Goal: Task Accomplishment & Management: Use online tool/utility

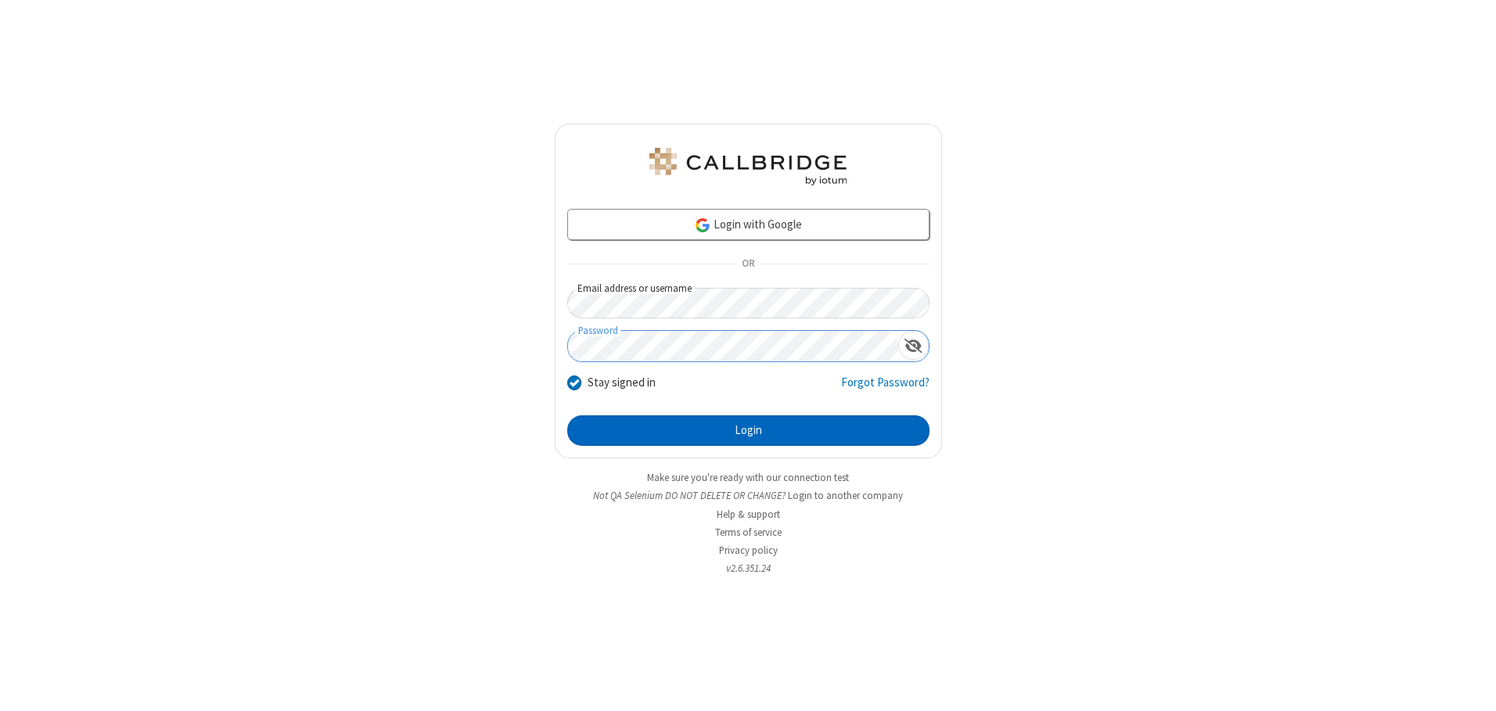
click at [748, 430] on button "Login" at bounding box center [748, 430] width 362 height 31
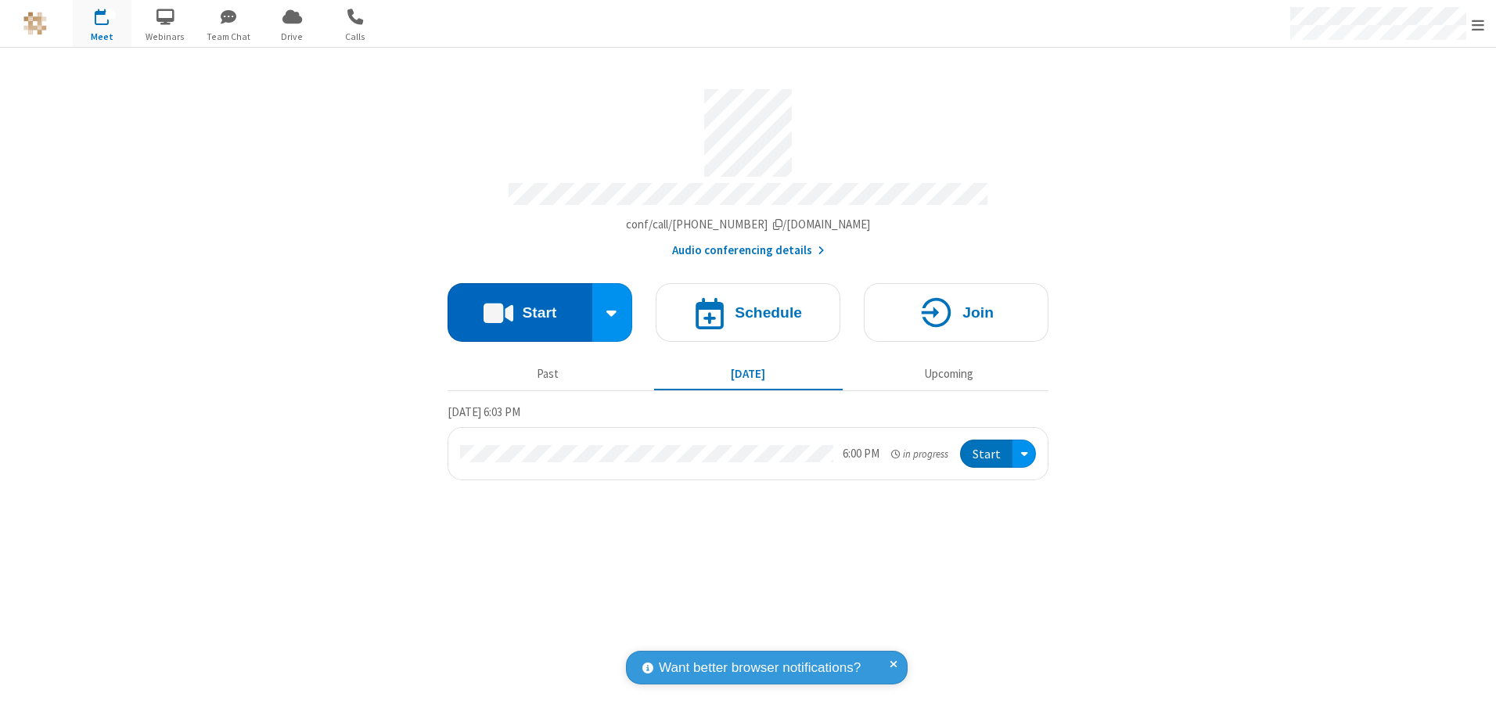
click at [519, 307] on button "Start" at bounding box center [519, 312] width 145 height 59
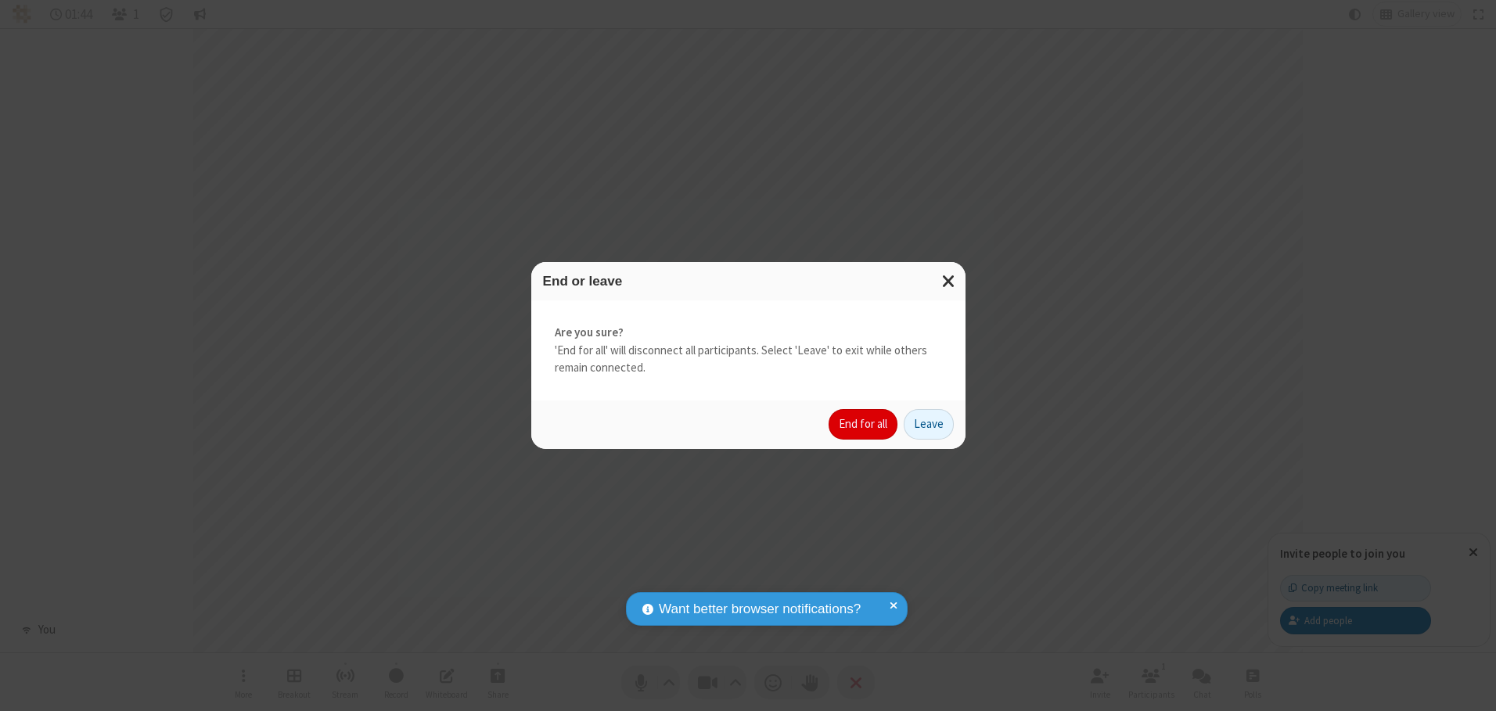
click at [864, 424] on button "End for all" at bounding box center [862, 424] width 69 height 31
